Goal: Find specific page/section: Find specific page/section

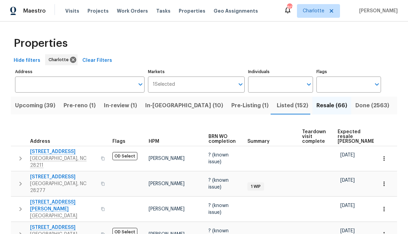
click at [231, 107] on span "Pre-Listing (1)" at bounding box center [249, 106] width 37 height 10
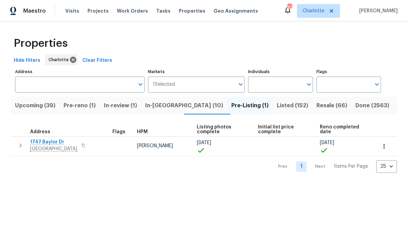
click at [49, 147] on span "Rock Hill, SC 29732" at bounding box center [53, 149] width 47 height 7
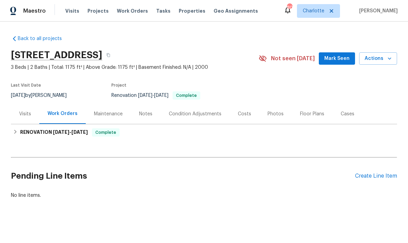
click at [268, 113] on div "Photos" at bounding box center [276, 113] width 16 height 7
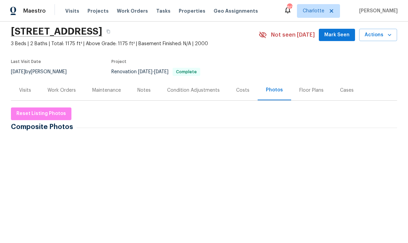
scroll to position [40, 0]
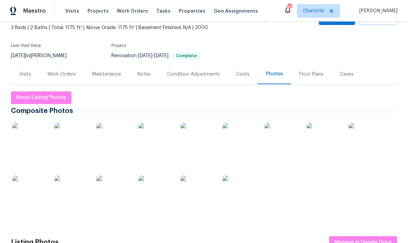
click at [23, 137] on img at bounding box center [29, 140] width 34 height 34
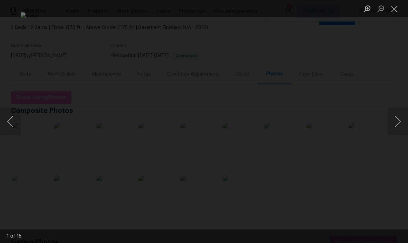
click at [397, 120] on button "Next image" at bounding box center [397, 121] width 21 height 27
click at [394, 127] on button "Next image" at bounding box center [397, 121] width 21 height 27
click at [393, 127] on button "Next image" at bounding box center [397, 121] width 21 height 27
click at [394, 122] on button "Next image" at bounding box center [397, 121] width 21 height 27
click at [394, 117] on button "Next image" at bounding box center [397, 121] width 21 height 27
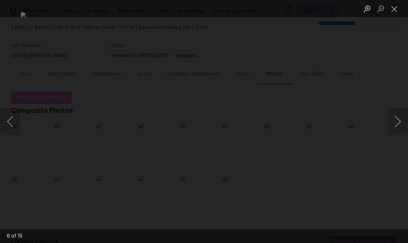
click at [395, 117] on button "Next image" at bounding box center [397, 121] width 21 height 27
click at [393, 125] on button "Next image" at bounding box center [397, 121] width 21 height 27
click at [394, 126] on button "Next image" at bounding box center [397, 121] width 21 height 27
click at [392, 77] on div "Lightbox" at bounding box center [204, 121] width 408 height 243
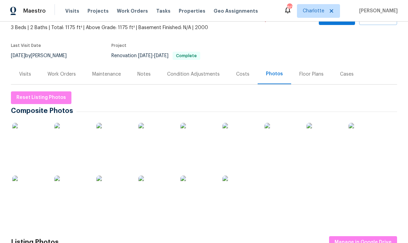
click at [242, 77] on div "Costs" at bounding box center [242, 74] width 13 height 7
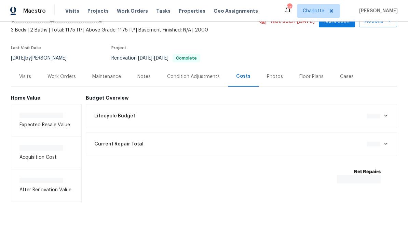
scroll to position [37, 0]
